Goal: Transaction & Acquisition: Purchase product/service

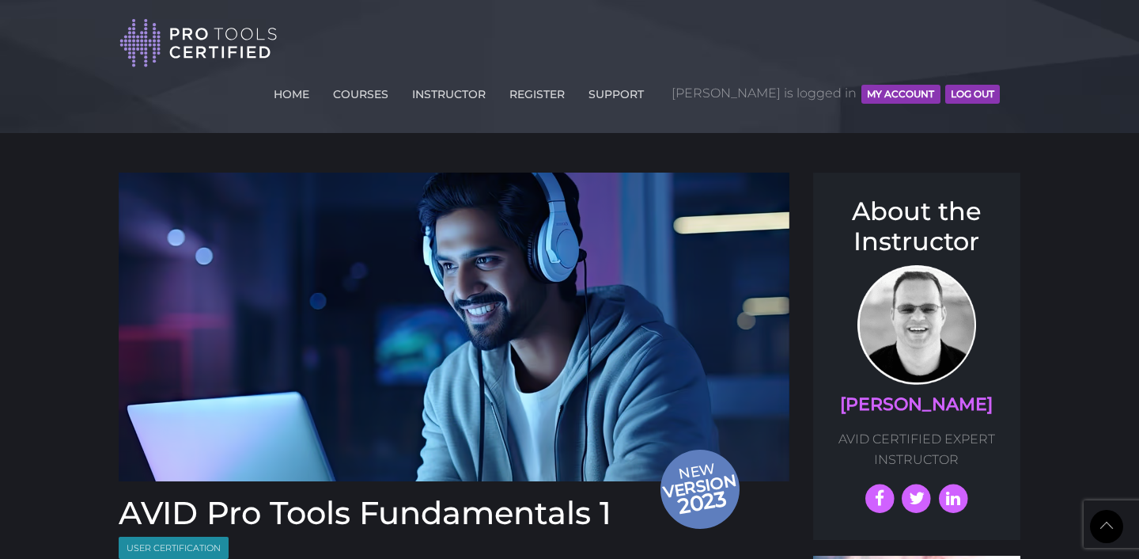
scroll to position [2018, 0]
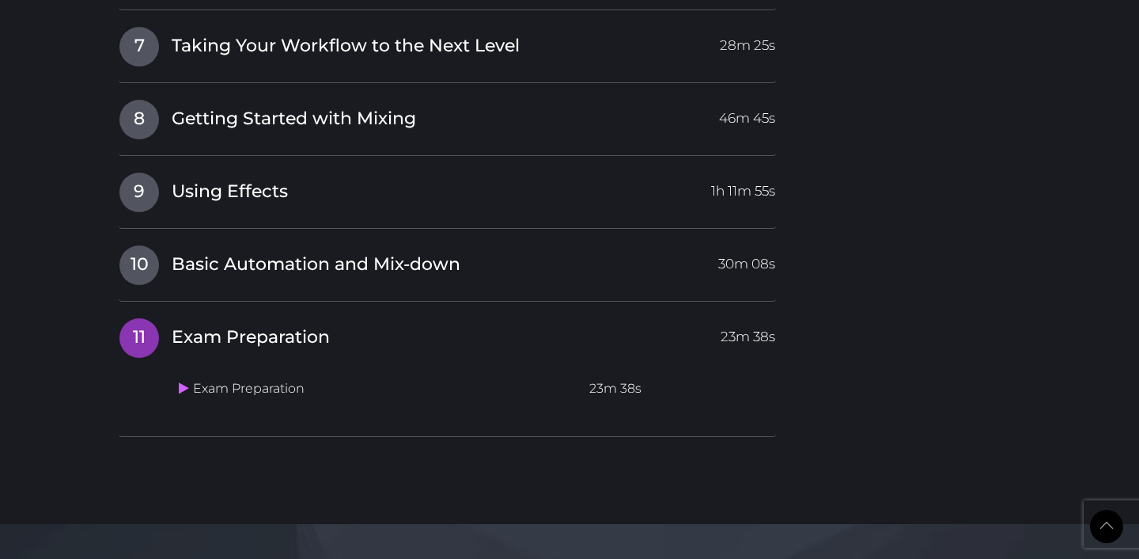
click at [192, 373] on td "Exam Preparation" at bounding box center [377, 388] width 411 height 31
click at [180, 381] on icon at bounding box center [184, 387] width 10 height 13
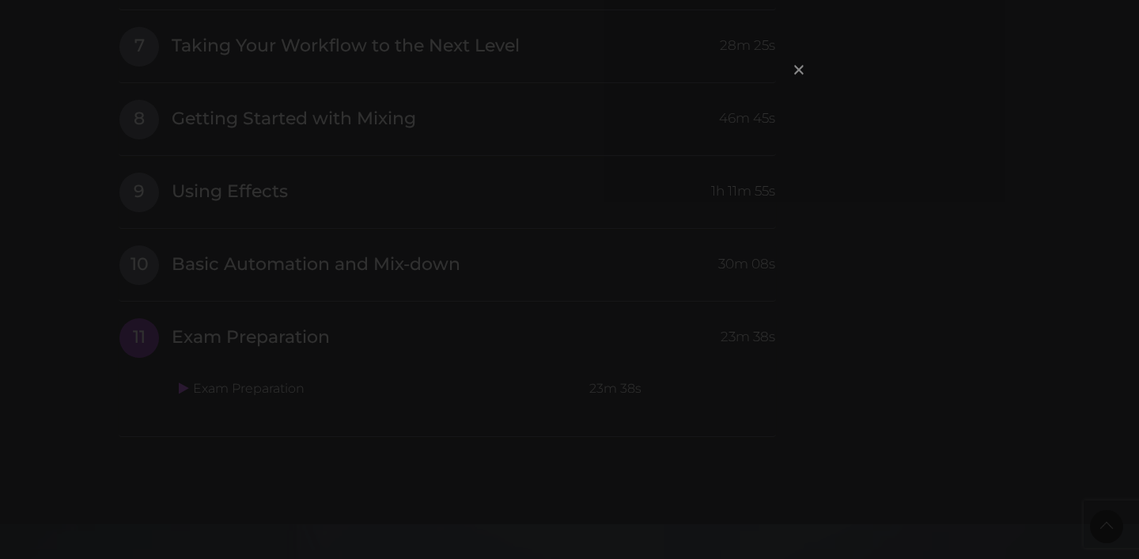
click at [799, 68] on span "×" at bounding box center [799, 69] width 16 height 34
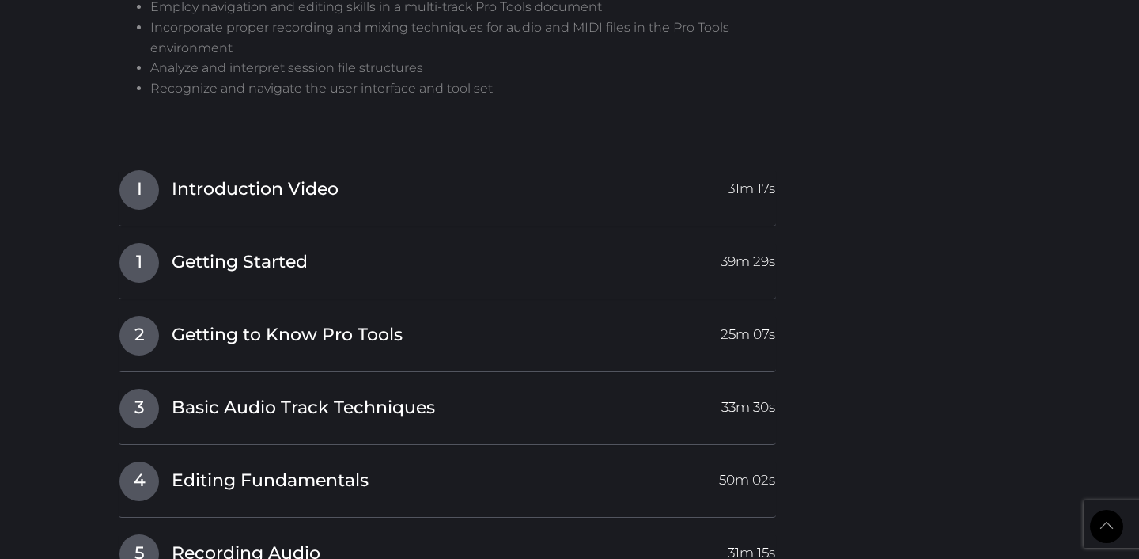
scroll to position [1248, 0]
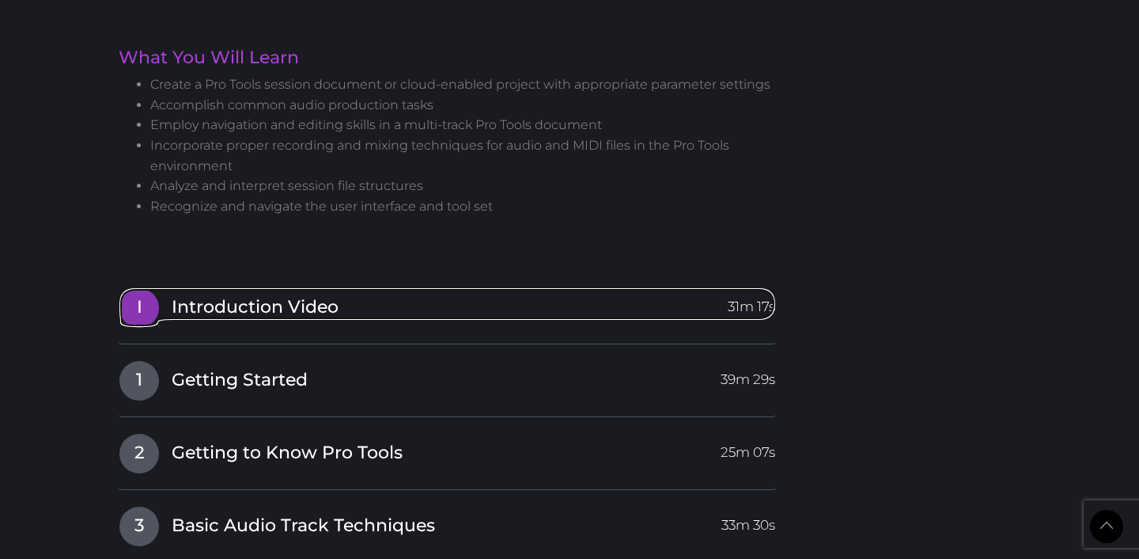
click at [252, 295] on span "Introduction Video" at bounding box center [255, 307] width 167 height 25
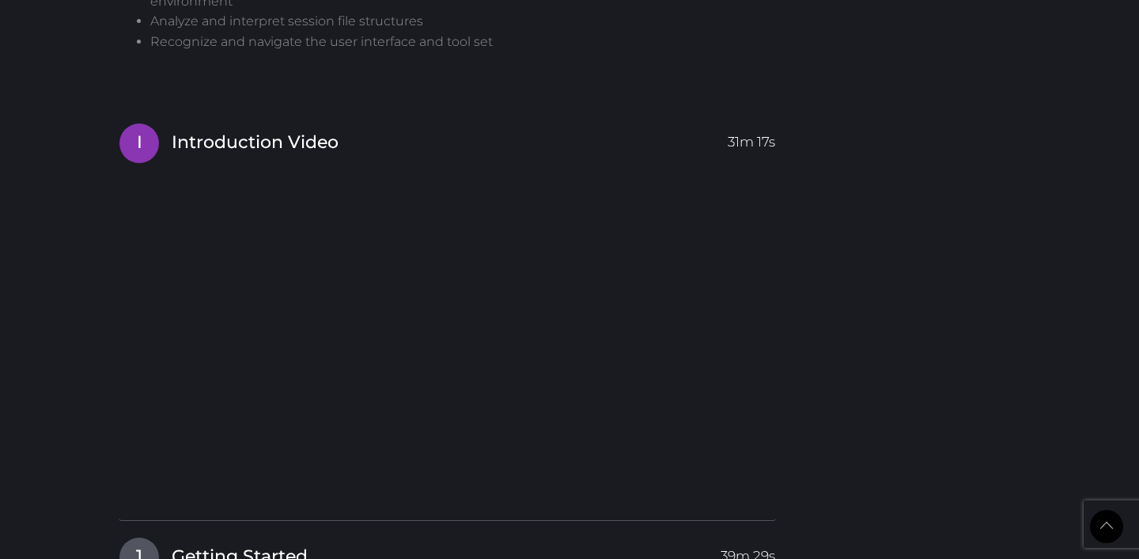
scroll to position [1436, 0]
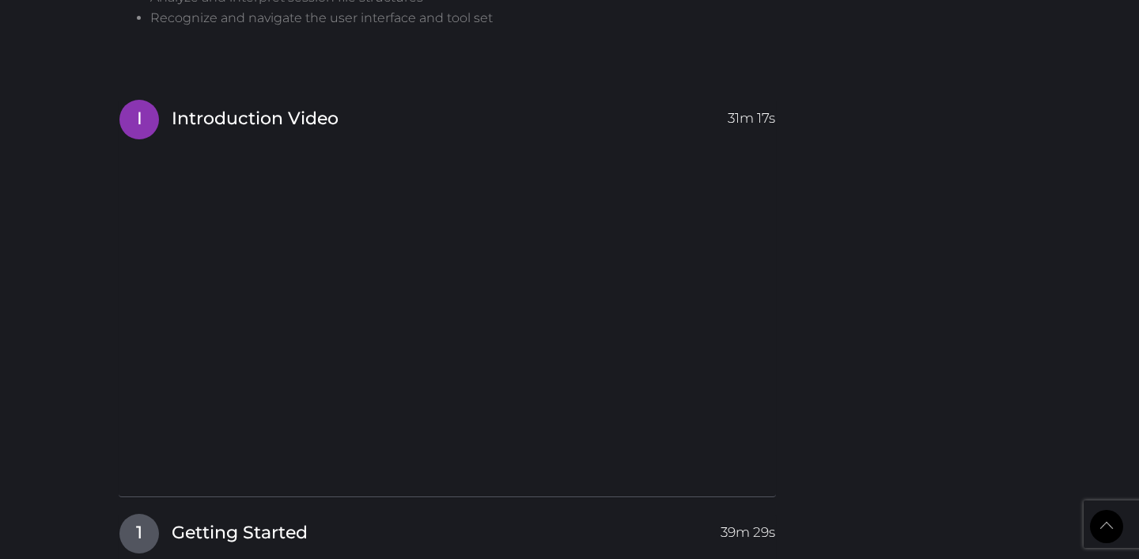
click at [840, 111] on div "New version 2023 AVID Pro Tools Fundamentals 1 User Certification Course: PT101…" at bounding box center [570, 61] width 926 height 2648
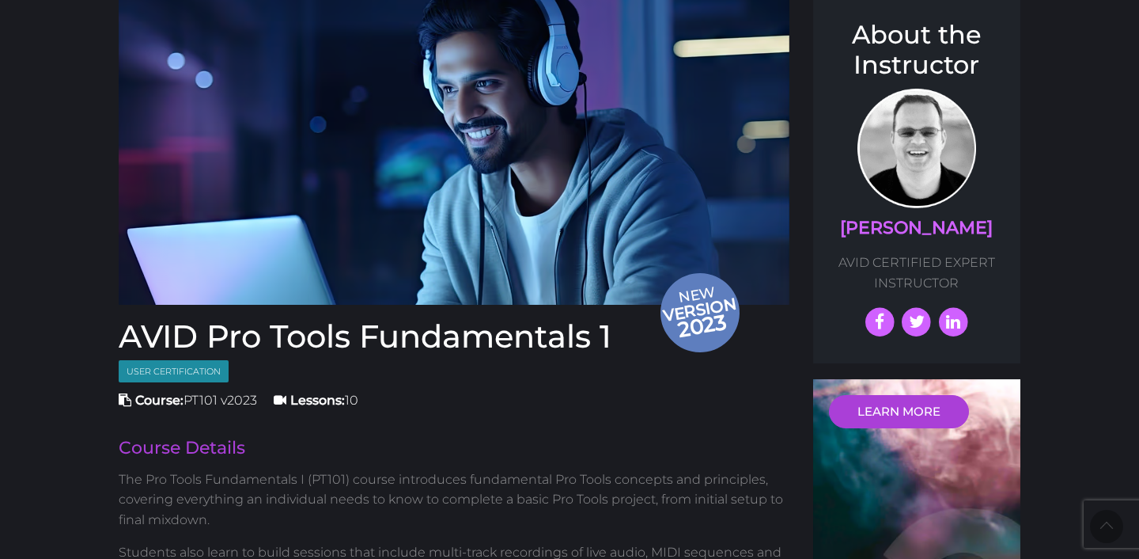
scroll to position [0, 0]
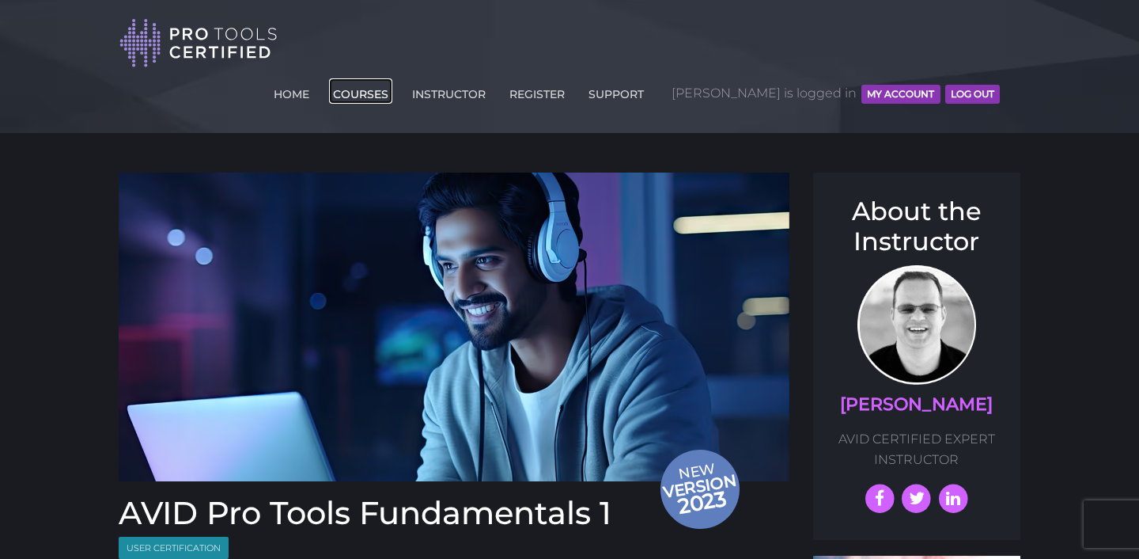
click at [392, 78] on link "COURSES" at bounding box center [360, 90] width 63 height 25
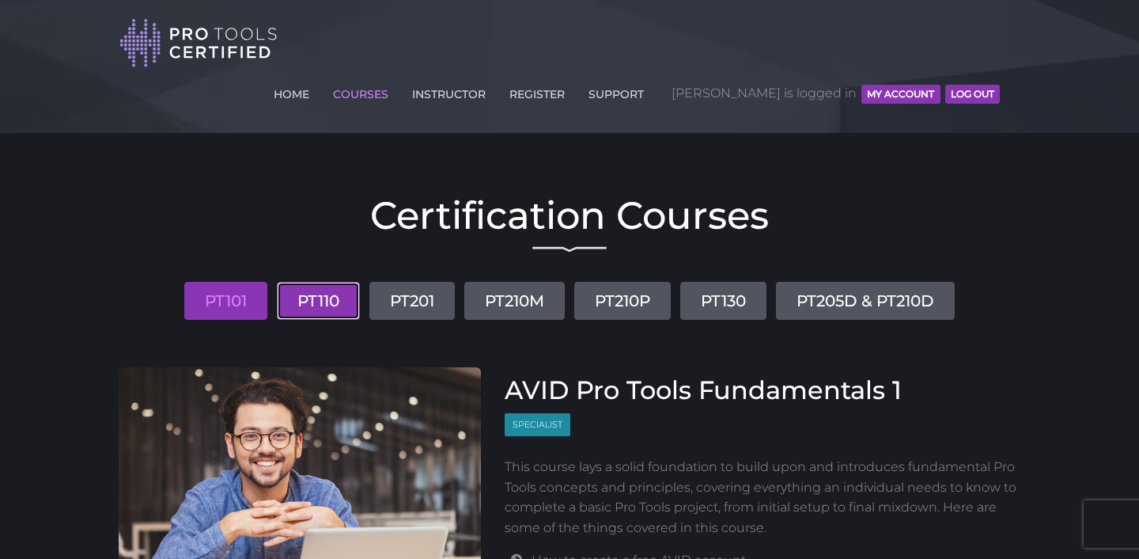
click at [328, 282] on link "PT110" at bounding box center [318, 301] width 83 height 38
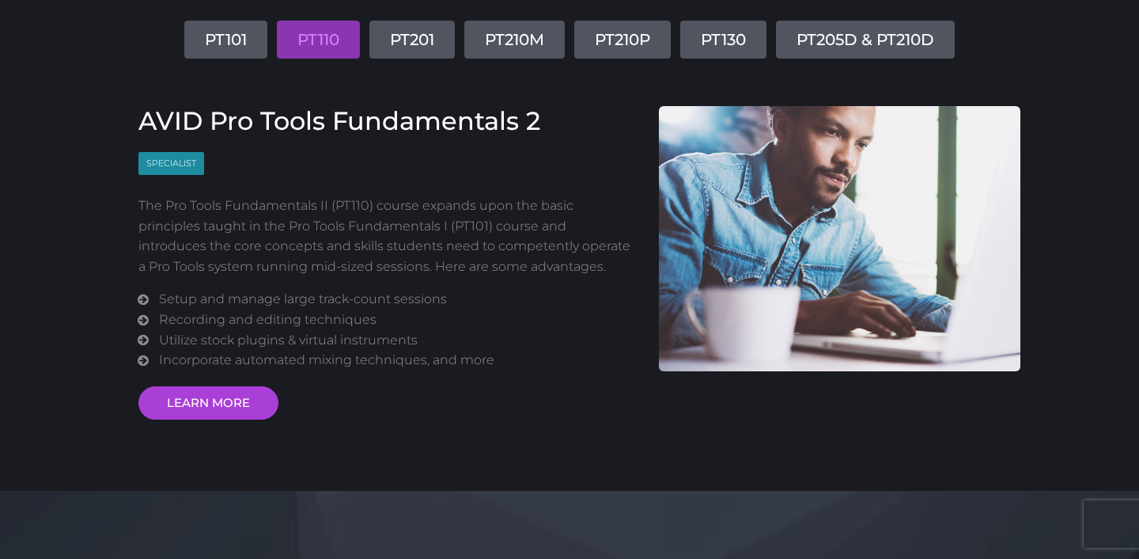
scroll to position [267, 0]
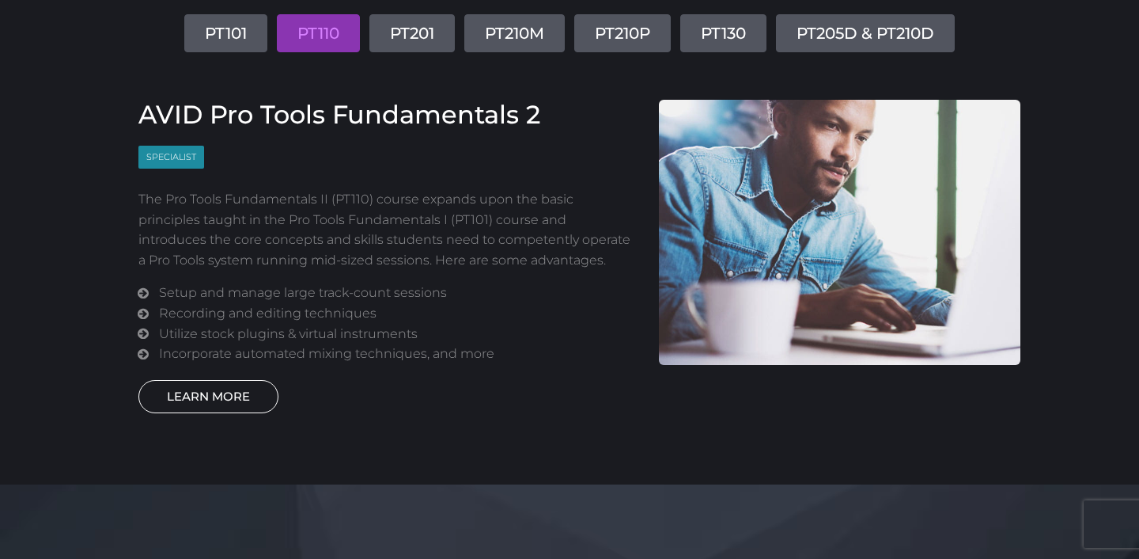
click at [210, 380] on link "LEARN MORE" at bounding box center [208, 396] width 140 height 33
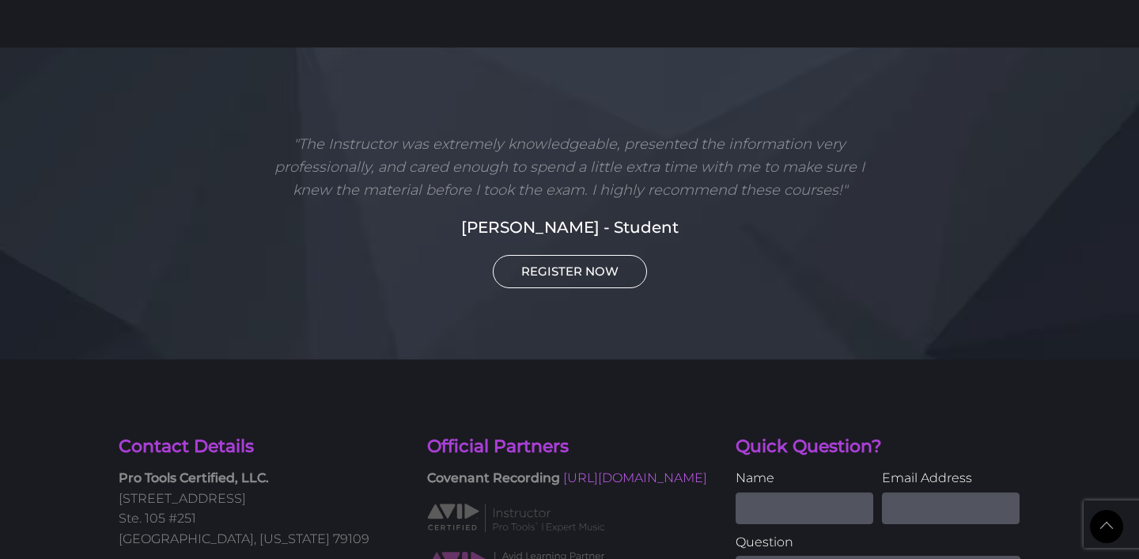
scroll to position [2828, 0]
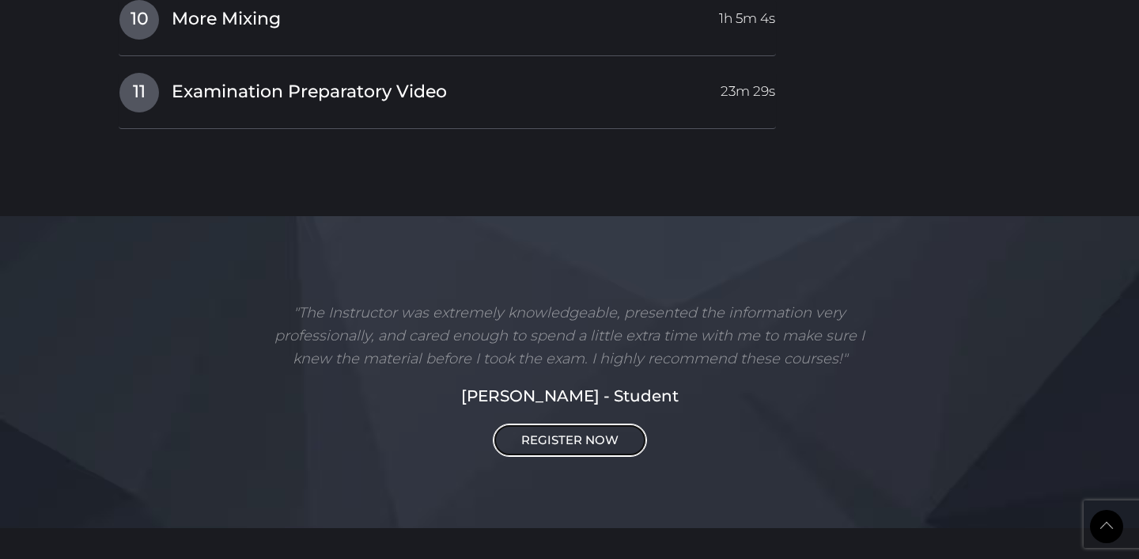
click at [577, 423] on link "REGISTER NOW" at bounding box center [570, 439] width 154 height 33
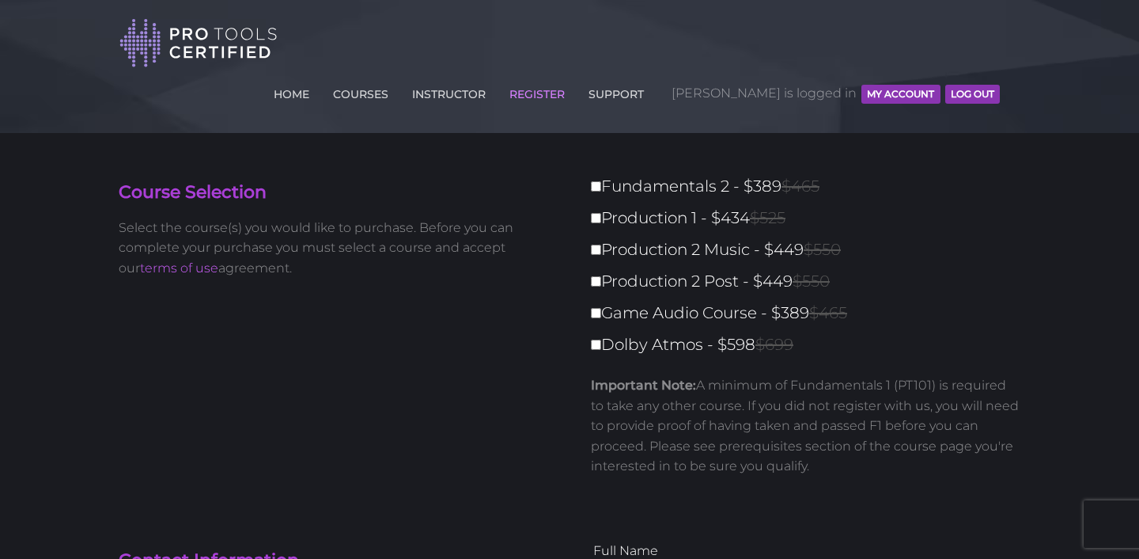
scroll to position [9, 0]
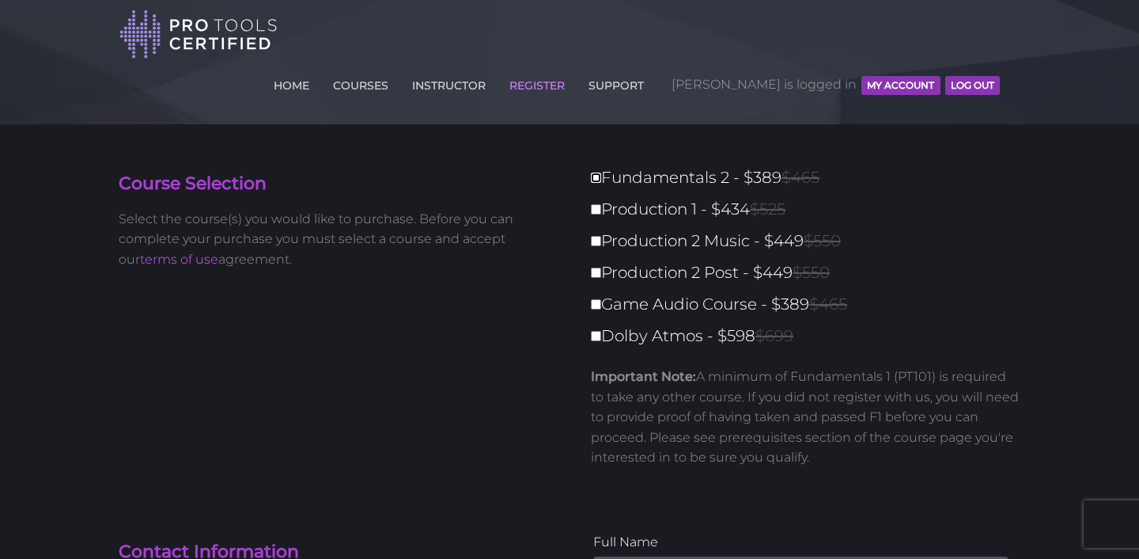
click at [596, 172] on input "Fundamentals 2 - $389 $465" at bounding box center [596, 177] width 10 height 10
checkbox input "true"
type input "389"
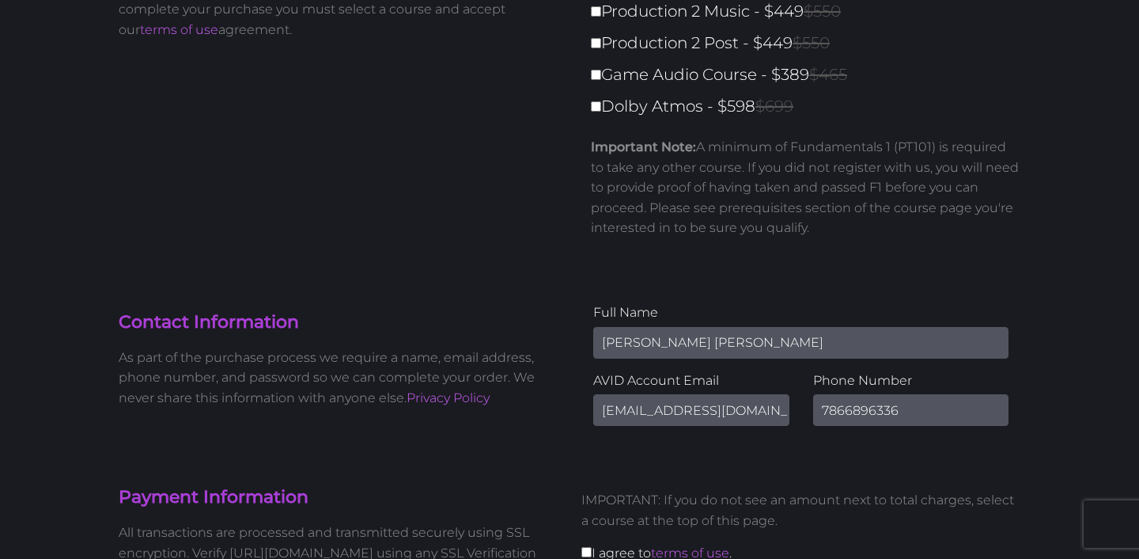
scroll to position [479, 0]
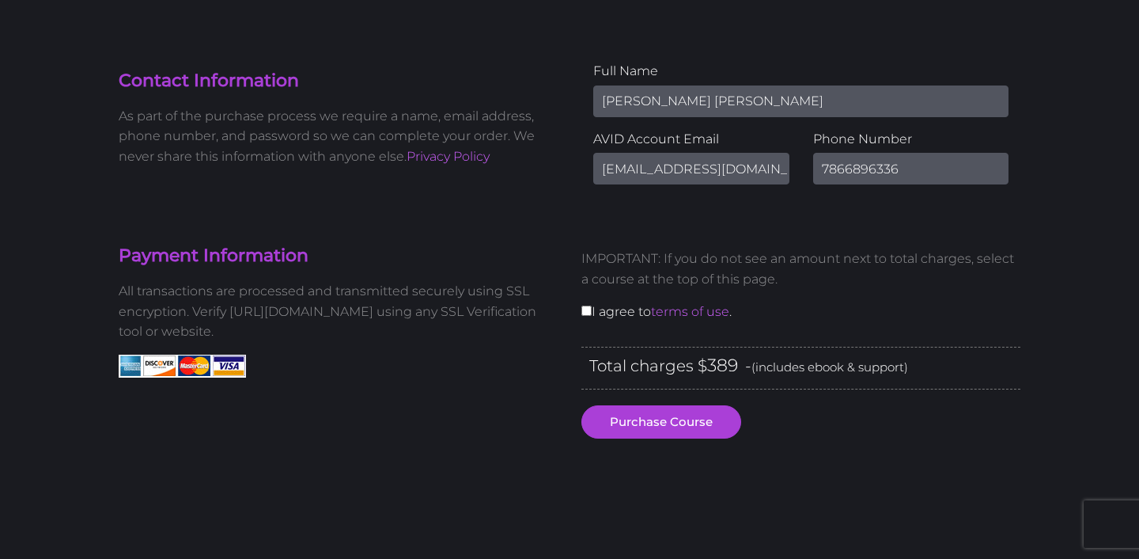
click at [581, 269] on div "IMPORTANT: If you do not see an amount next to total charges, select a course a…" at bounding box center [801, 291] width 463 height 110
click at [589, 305] on input "checkbox" at bounding box center [586, 310] width 10 height 10
checkbox input "true"
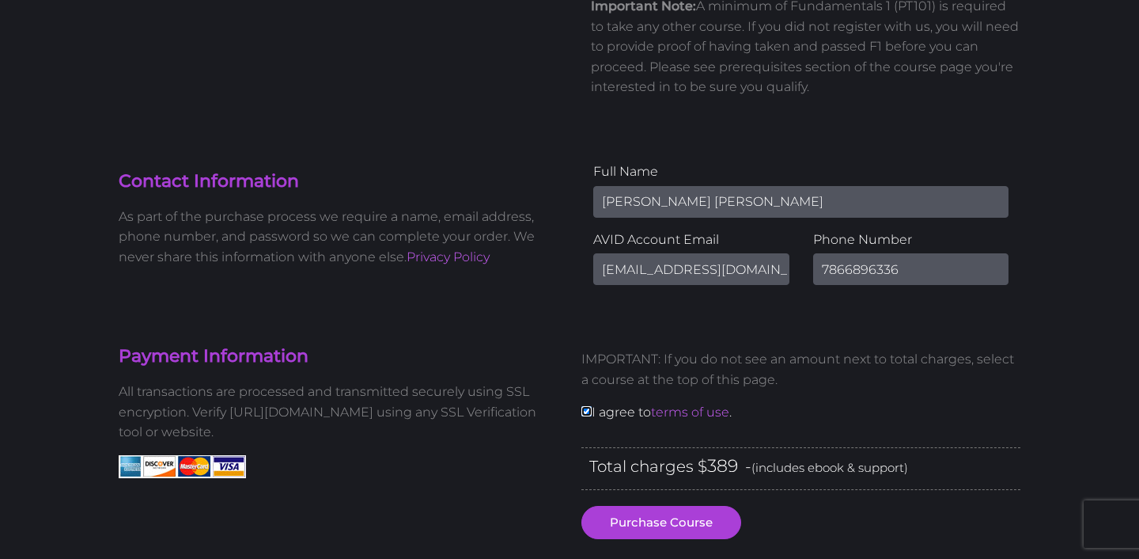
scroll to position [392, 0]
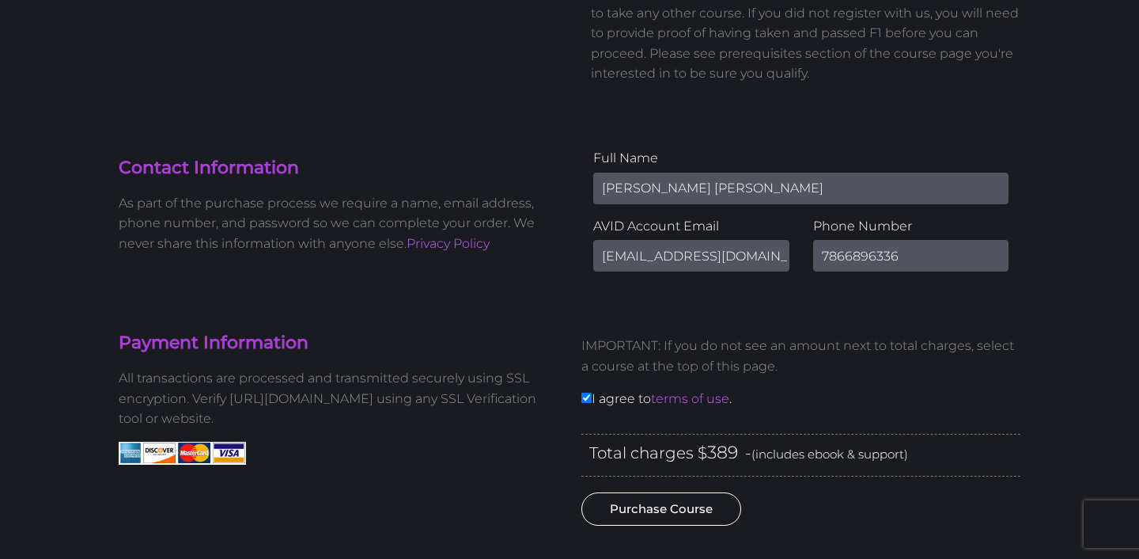
click at [650, 492] on button "Purchase Course" at bounding box center [661, 508] width 160 height 33
